Goal: Information Seeking & Learning: Learn about a topic

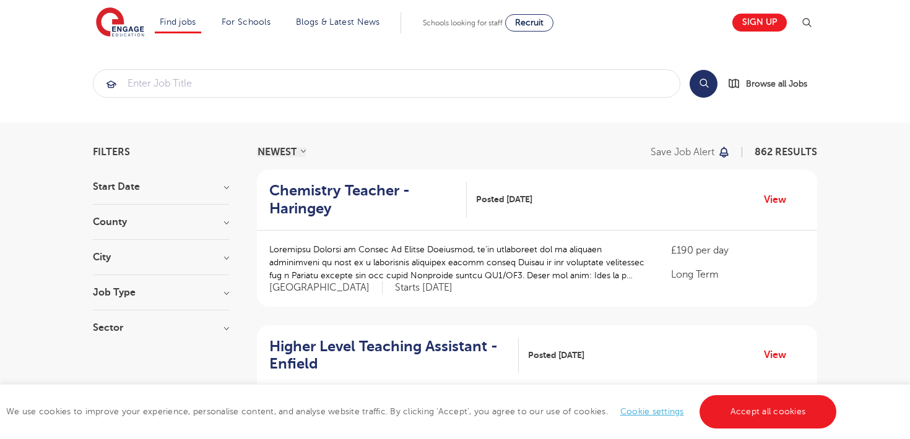
click at [144, 257] on h3 "City" at bounding box center [161, 257] width 136 height 10
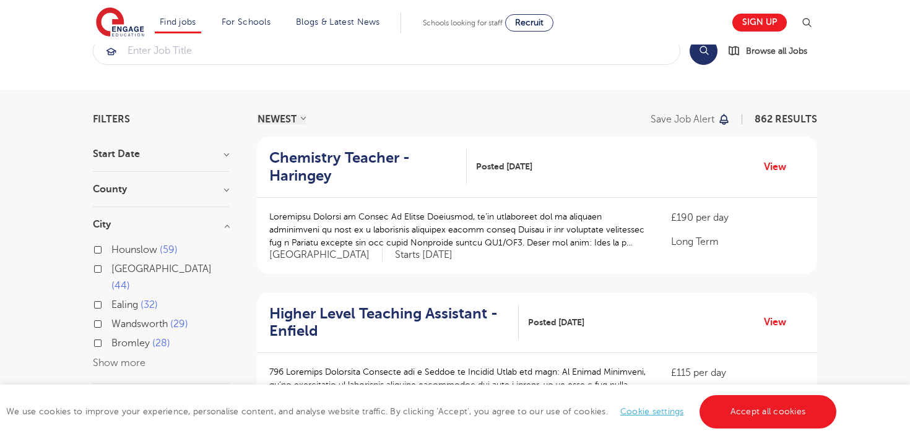
scroll to position [37, 0]
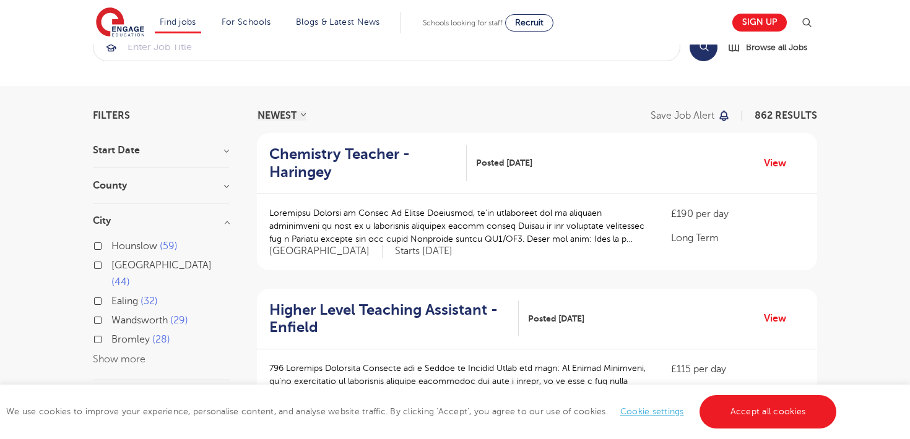
click at [122, 354] on button "Show more" at bounding box center [119, 359] width 53 height 11
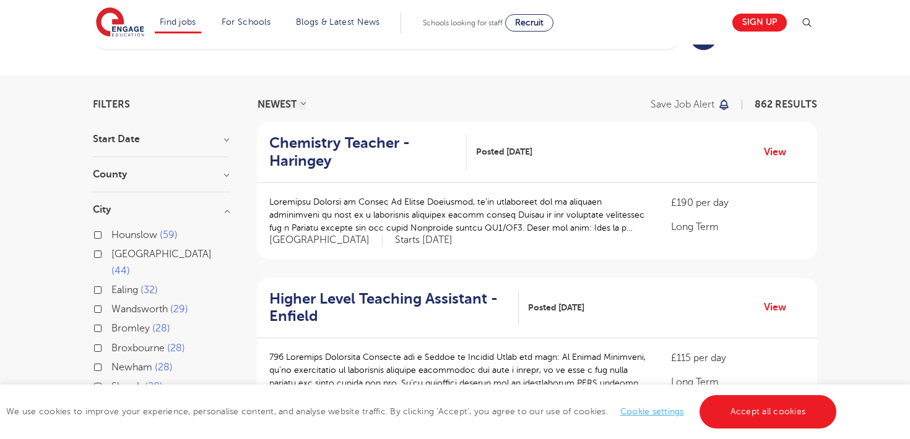
scroll to position [43, 0]
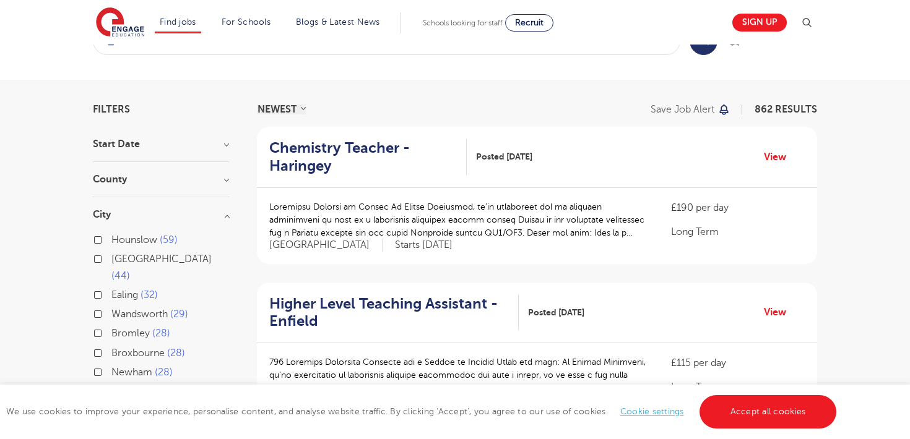
click at [180, 183] on h3 "County" at bounding box center [161, 179] width 136 height 10
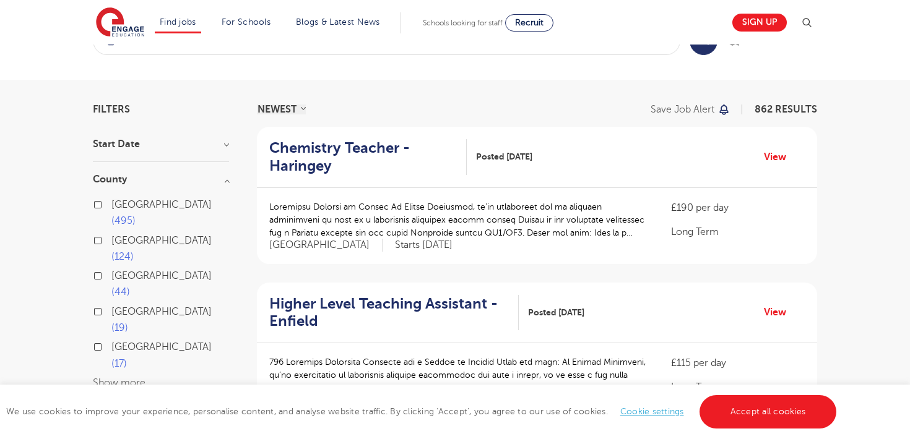
click at [122, 377] on button "Show more" at bounding box center [119, 382] width 53 height 11
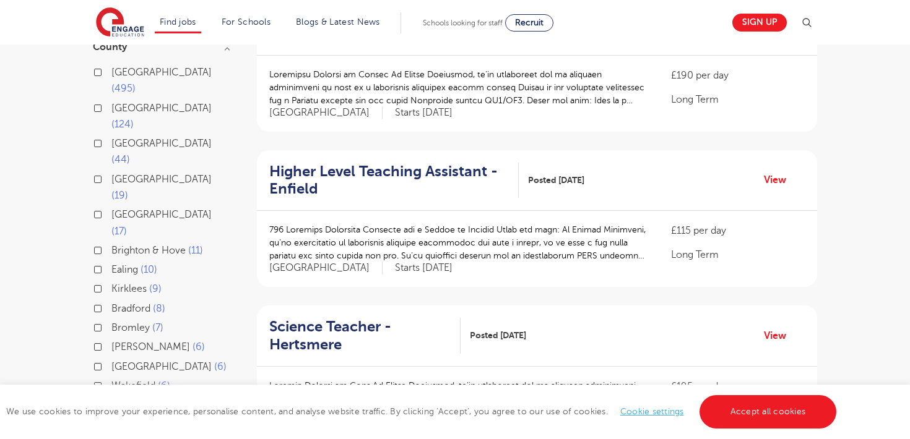
scroll to position [179, 0]
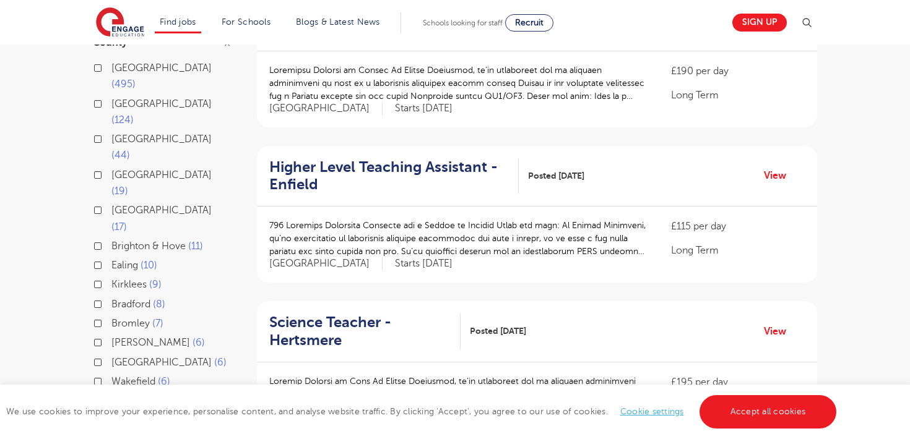
click at [111, 238] on label "Brighton & Hove 11" at bounding box center [157, 246] width 92 height 16
click at [111, 241] on input "Brighton & Hove 11" at bounding box center [115, 245] width 8 height 8
checkbox input "true"
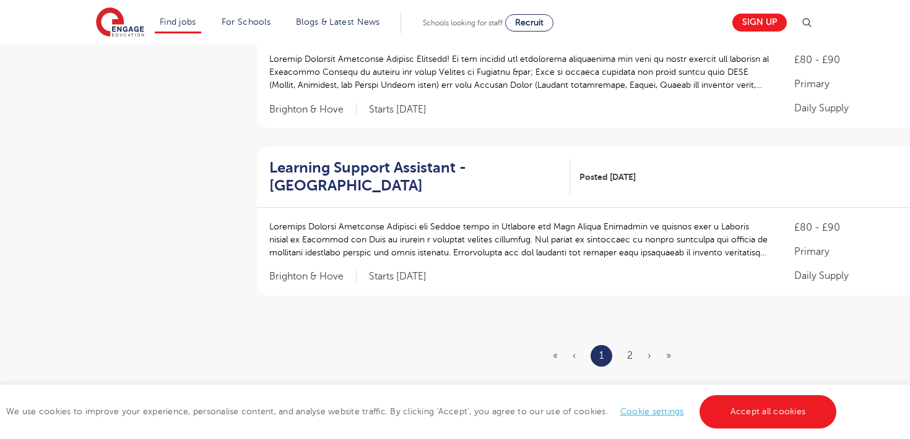
scroll to position [1452, 0]
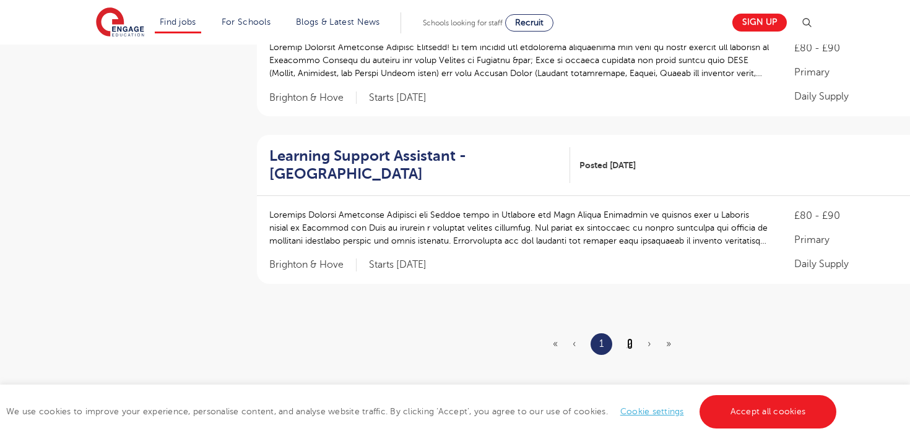
click at [628, 338] on link "2" at bounding box center [630, 343] width 6 height 11
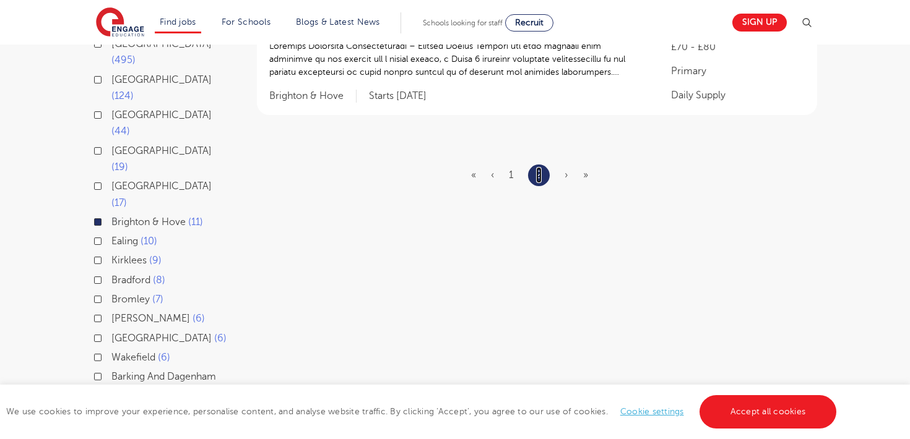
scroll to position [176, 0]
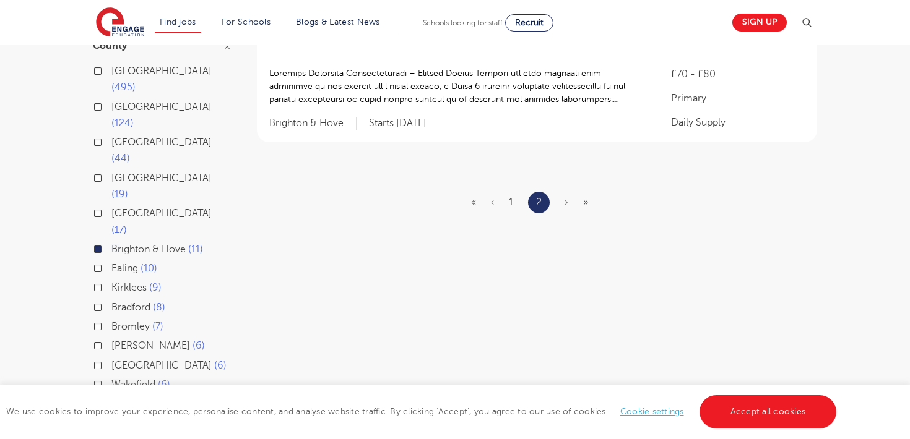
click at [508, 208] on ul "« ‹ 1 2 › »" at bounding box center [537, 203] width 132 height 22
click at [510, 199] on link "1" at bounding box center [511, 202] width 4 height 11
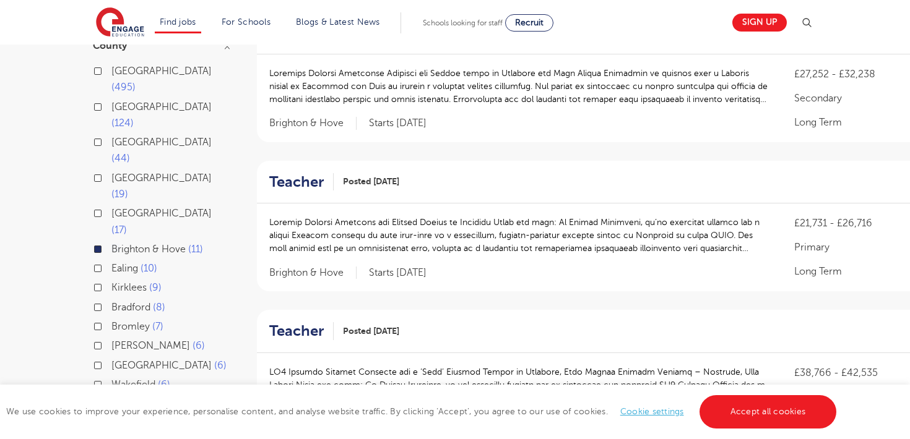
scroll to position [0, 0]
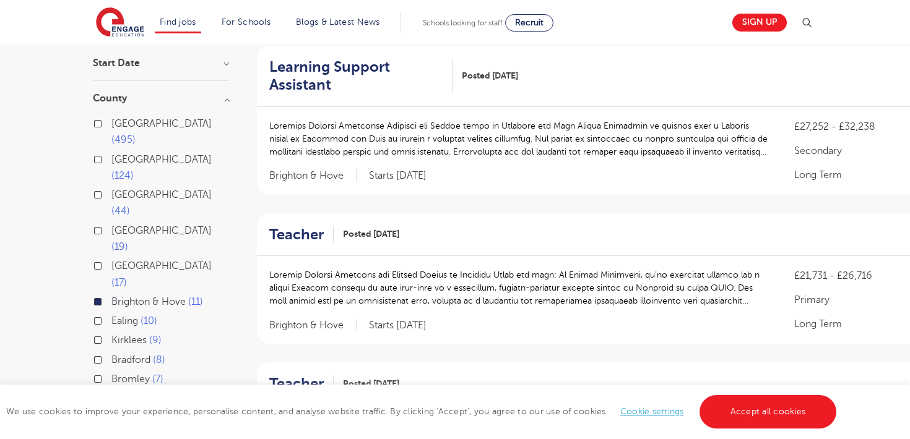
scroll to position [154, 0]
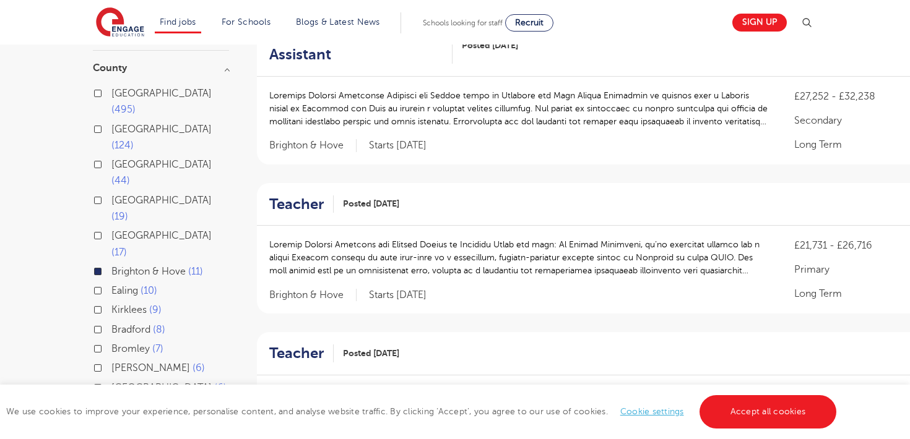
click at [111, 264] on label "Brighton & Hove 11" at bounding box center [157, 272] width 92 height 16
click at [111, 266] on input "Brighton & Hove 11" at bounding box center [115, 270] width 8 height 8
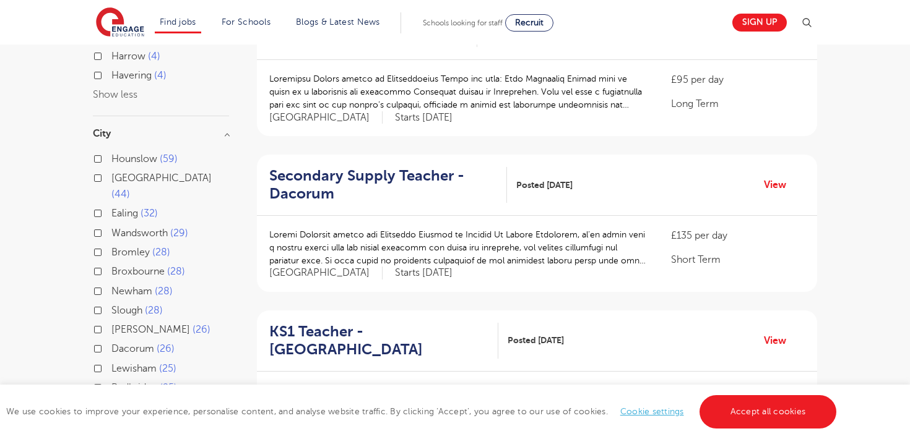
scroll to position [636, 0]
click at [111, 171] on label "Leeds 44" at bounding box center [170, 187] width 118 height 33
click at [111, 174] on input "Leeds 44" at bounding box center [115, 178] width 8 height 8
checkbox input "true"
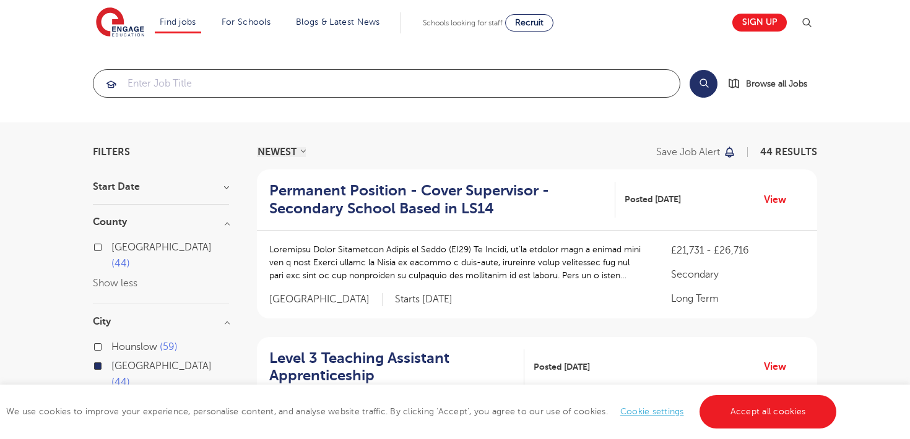
click at [271, 79] on input "search" at bounding box center [386, 83] width 586 height 27
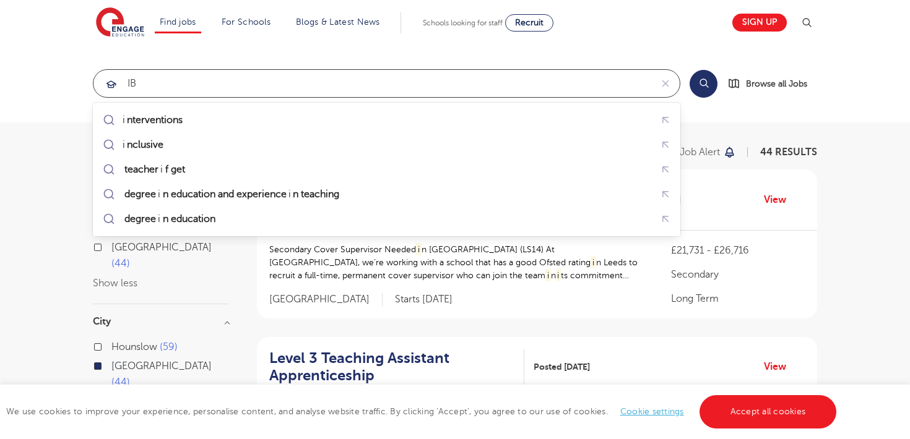
type input "IB"
click button "Submit" at bounding box center [0, 0] width 0 height 0
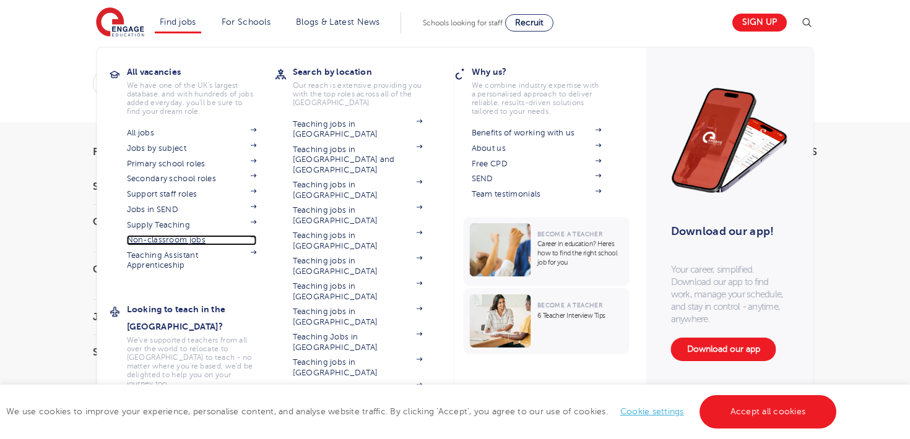
click at [182, 238] on link "Non-classroom jobs" at bounding box center [192, 240] width 130 height 10
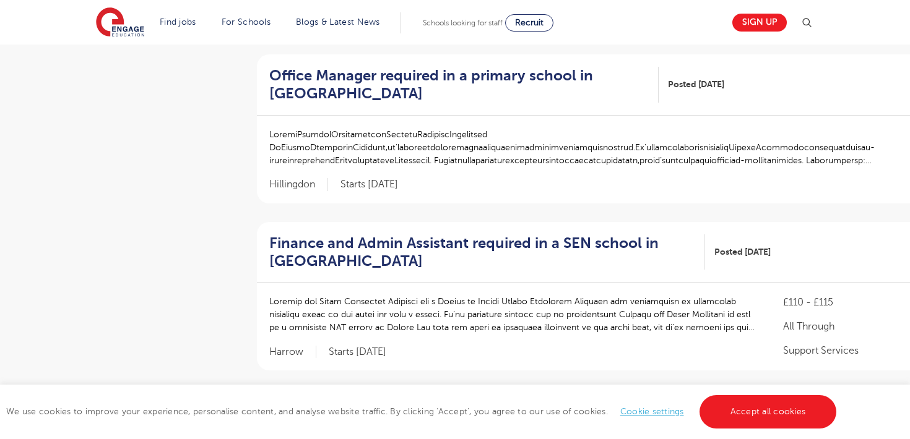
scroll to position [1329, 0]
click at [621, 433] on link "2" at bounding box center [622, 431] width 6 height 11
